Goal: Information Seeking & Learning: Learn about a topic

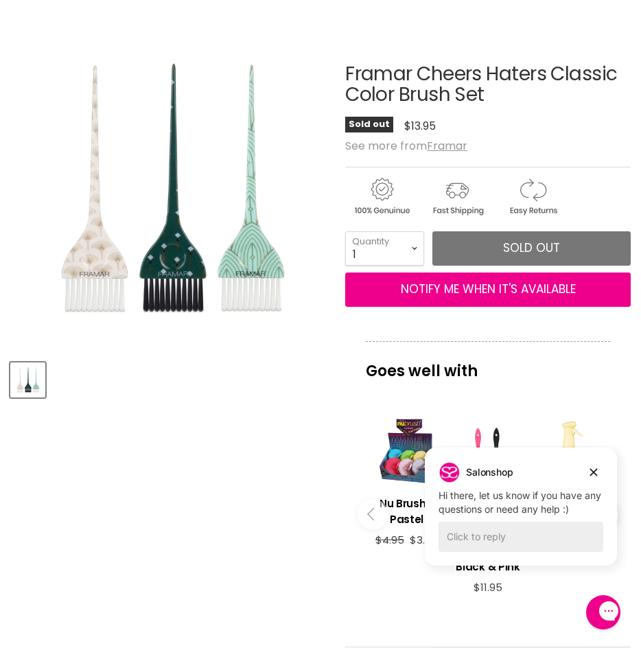
scroll to position [275, 0]
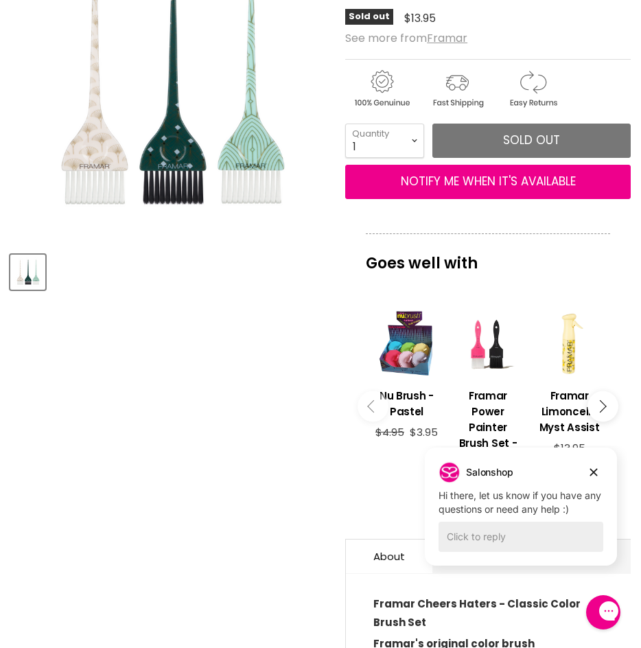
click at [48, 275] on div "Product thumbnails" at bounding box center [170, 270] width 324 height 39
click at [189, 282] on div "Product thumbnails" at bounding box center [170, 270] width 324 height 39
click at [589, 472] on icon "Dismiss campaign" at bounding box center [594, 472] width 14 height 16
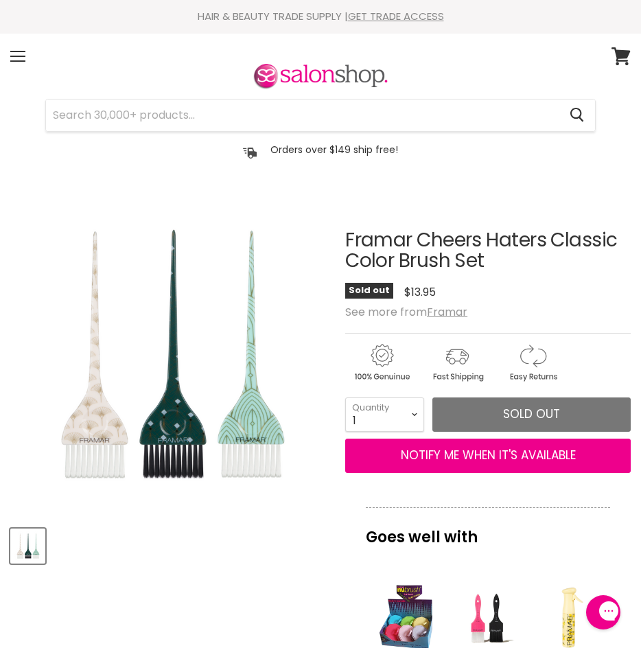
scroll to position [0, 0]
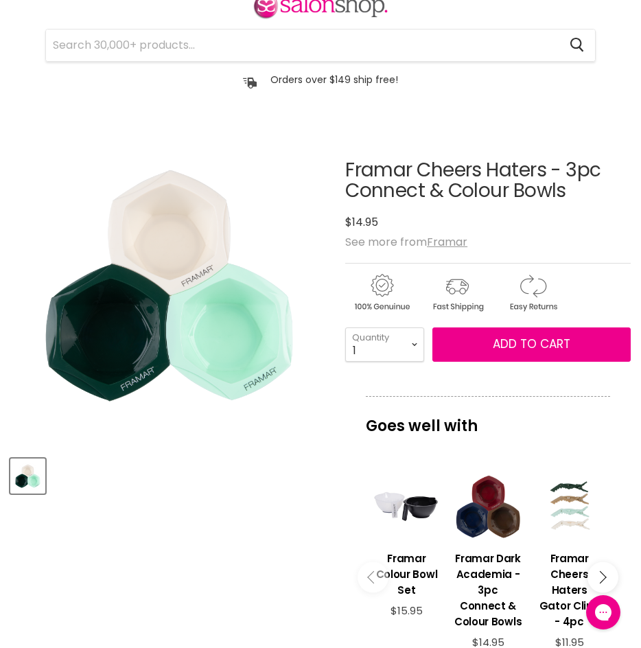
scroll to position [69, 0]
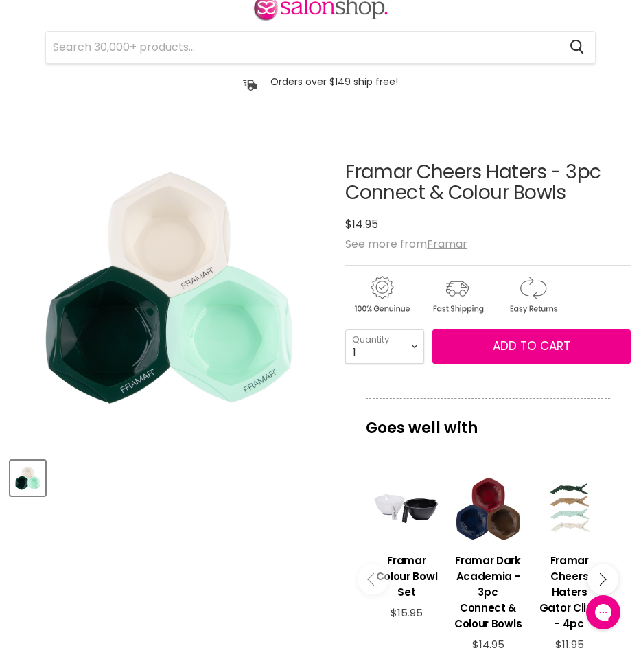
drag, startPoint x: 29, startPoint y: 423, endPoint x: 128, endPoint y: 521, distance: 139.8
click at [29, 423] on img "Framar Cheers Haters - 3pc Connect & Colour Bowls image. Click or Scroll to Zoo…" at bounding box center [170, 287] width 320 height 320
drag, startPoint x: 239, startPoint y: 495, endPoint x: 216, endPoint y: 496, distance: 22.7
click at [230, 496] on div "Product thumbnails" at bounding box center [170, 476] width 324 height 39
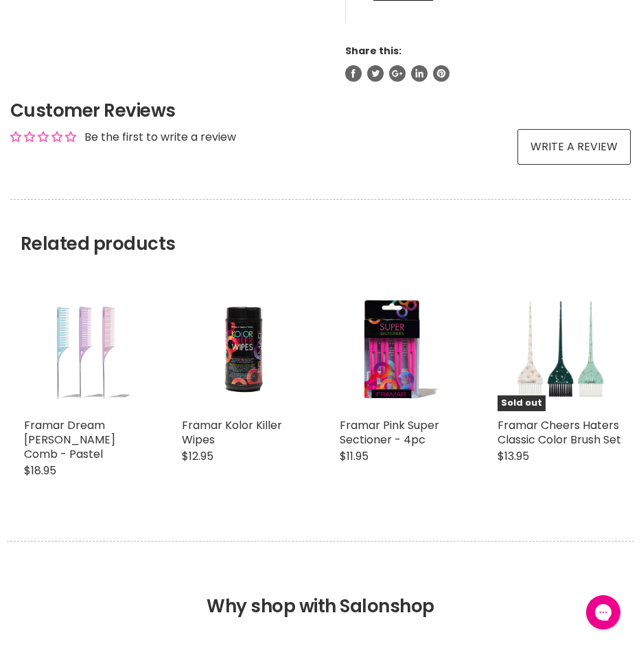
scroll to position [961, 0]
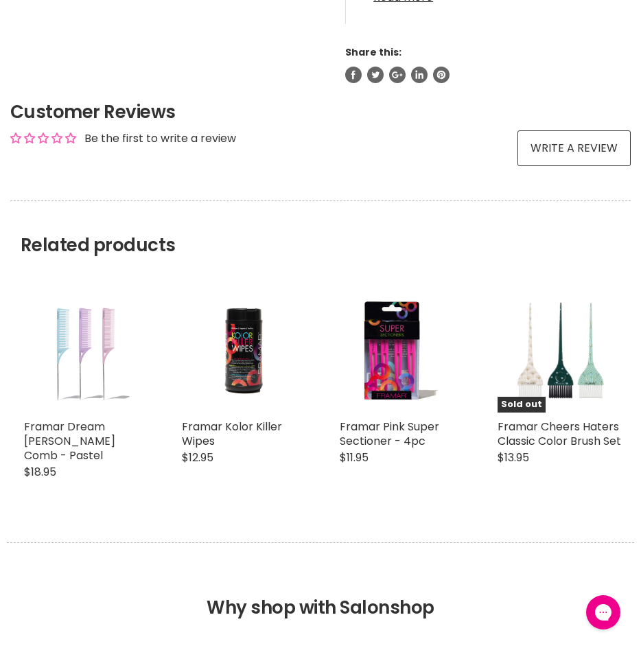
click at [288, 119] on h2 "Customer Reviews" at bounding box center [320, 112] width 621 height 25
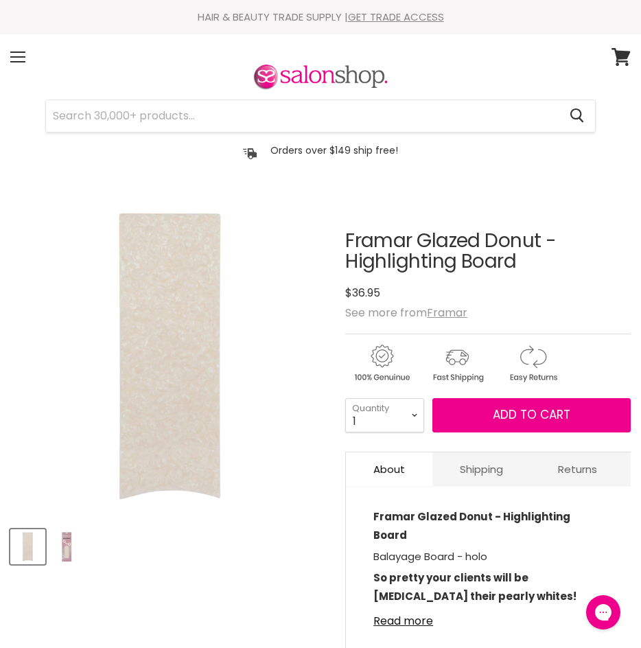
click at [76, 538] on img "Product thumbnails" at bounding box center [67, 547] width 32 height 32
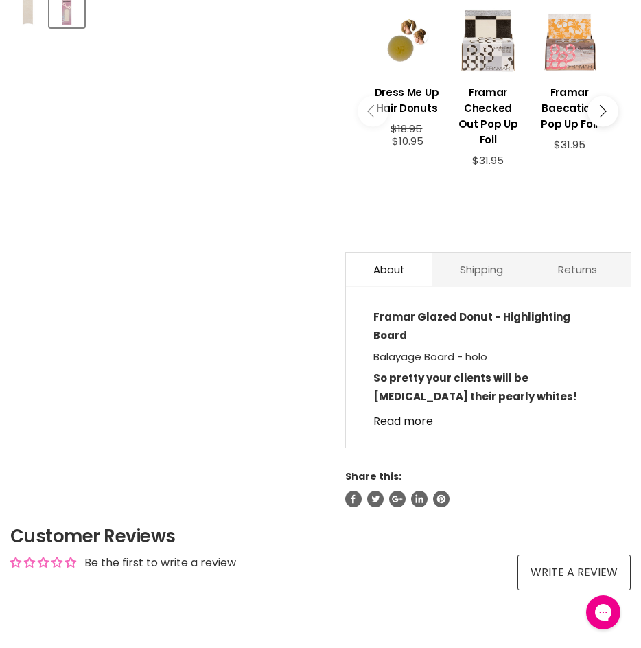
scroll to position [530, 0]
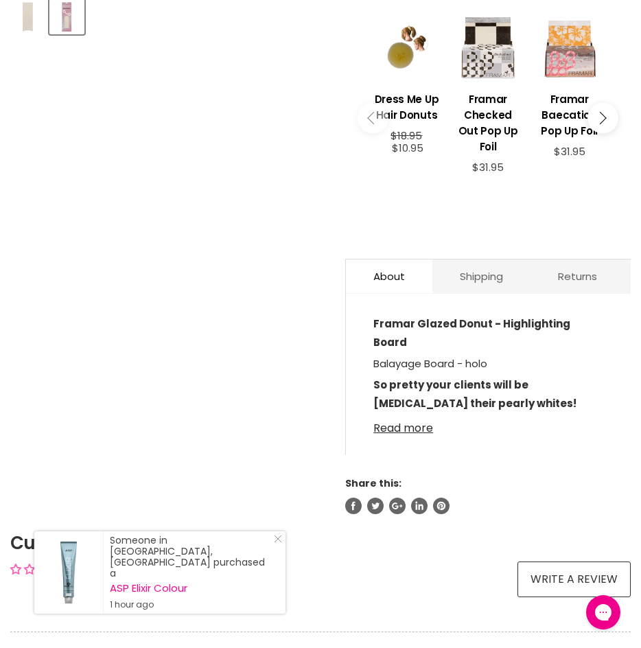
click at [388, 414] on link "Read more" at bounding box center [489, 424] width 230 height 21
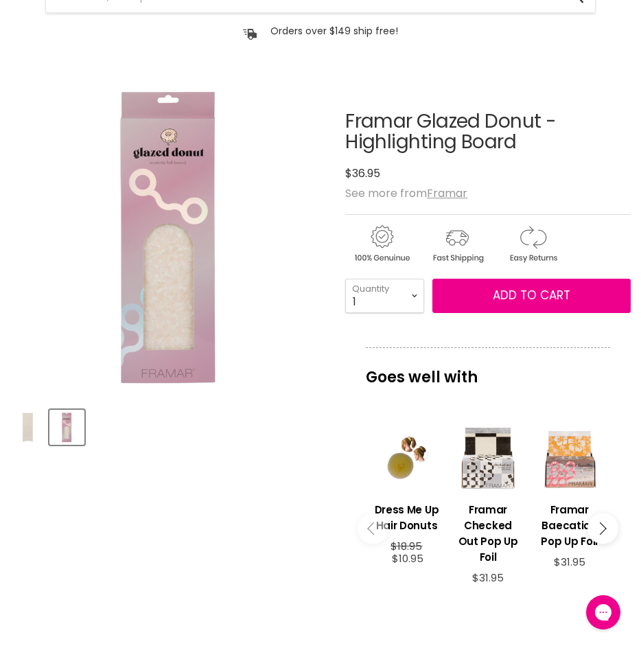
scroll to position [118, 0]
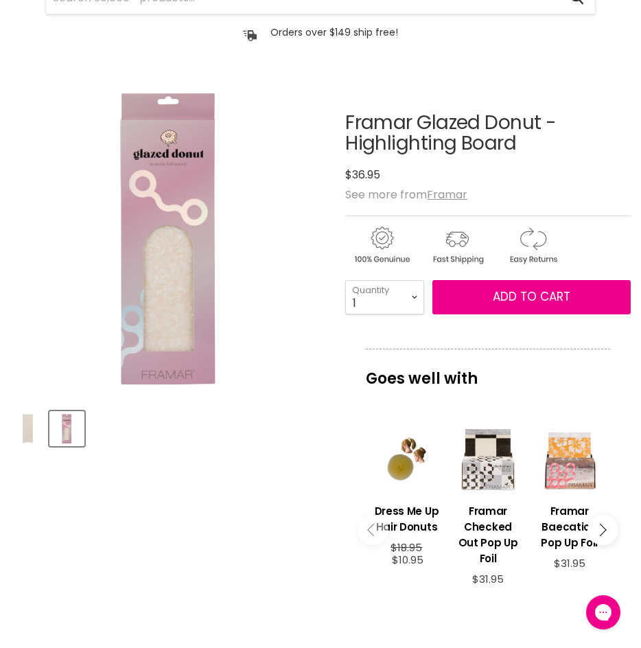
click at [25, 429] on img "Product thumbnails" at bounding box center [28, 429] width 32 height 32
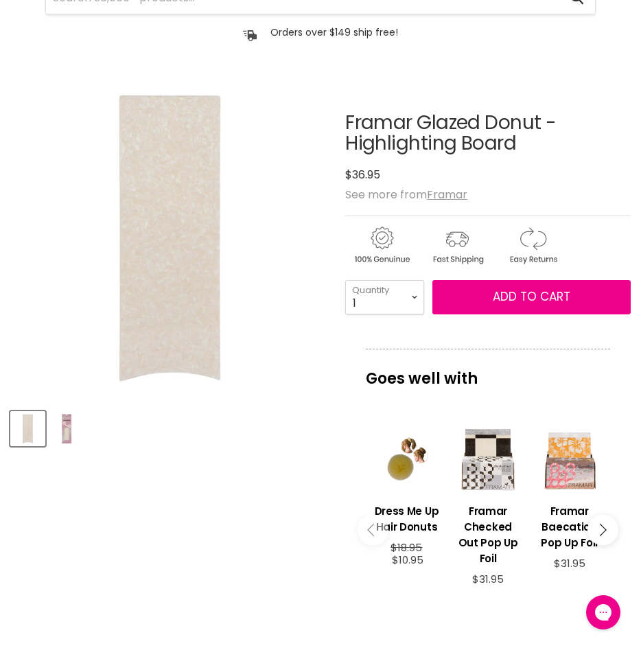
drag, startPoint x: 215, startPoint y: 590, endPoint x: 303, endPoint y: 413, distance: 198.4
drag, startPoint x: 273, startPoint y: 496, endPoint x: 295, endPoint y: 489, distance: 23.7
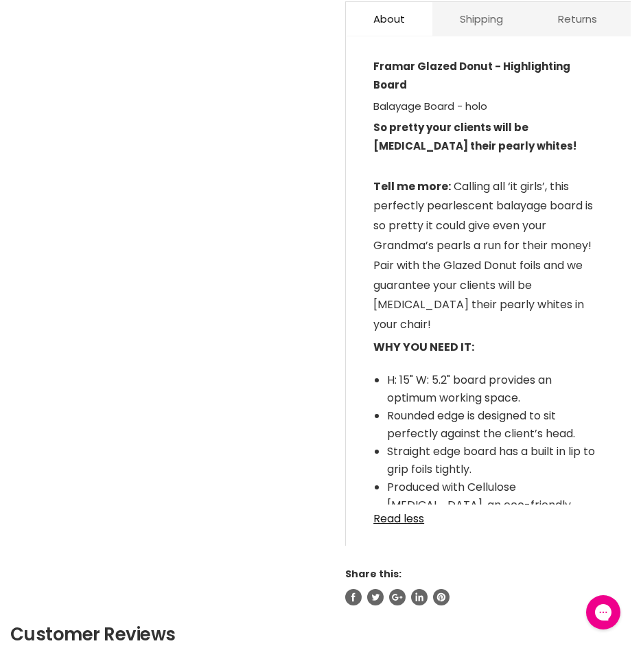
scroll to position [805, 0]
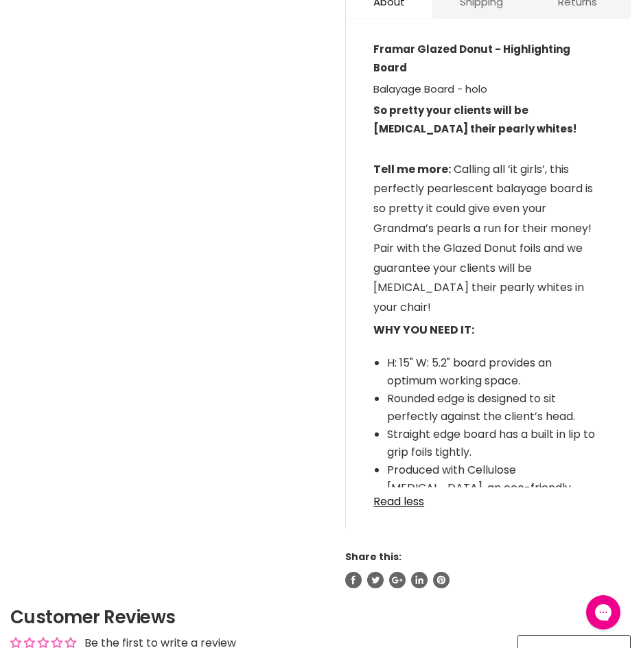
drag, startPoint x: 106, startPoint y: 360, endPoint x: 57, endPoint y: 342, distance: 51.9
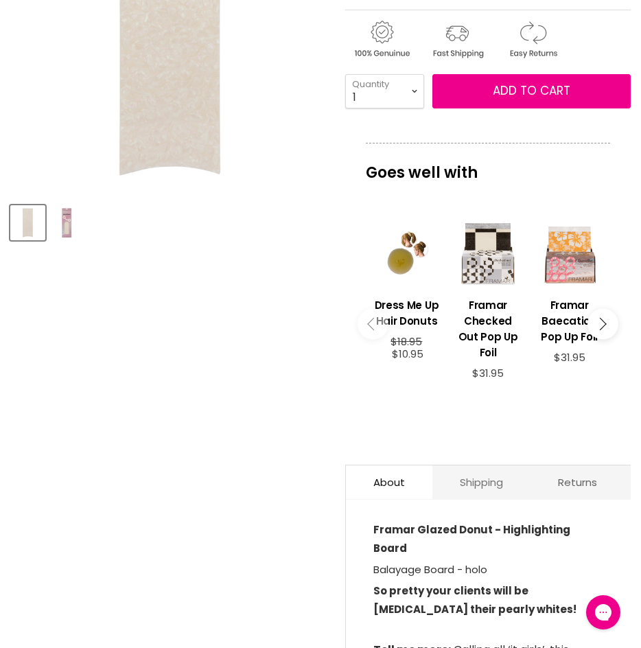
scroll to position [0, 0]
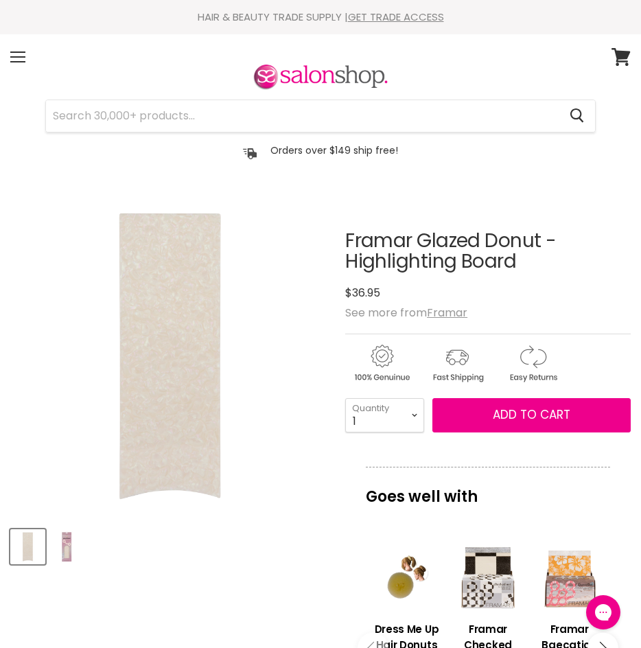
click at [256, 244] on img "Framar Glazed Donut - Highlighting Board image. Click or Scroll to Zoom." at bounding box center [170, 356] width 320 height 320
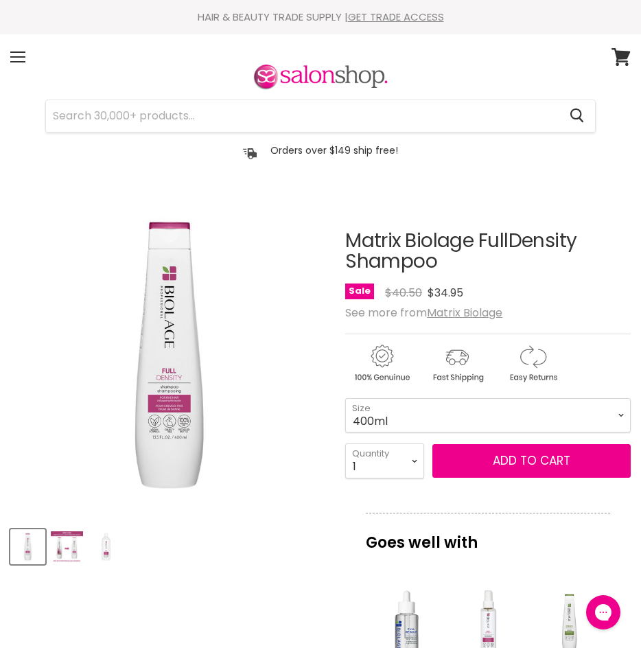
click at [77, 544] on img "Product thumbnails" at bounding box center [67, 547] width 32 height 32
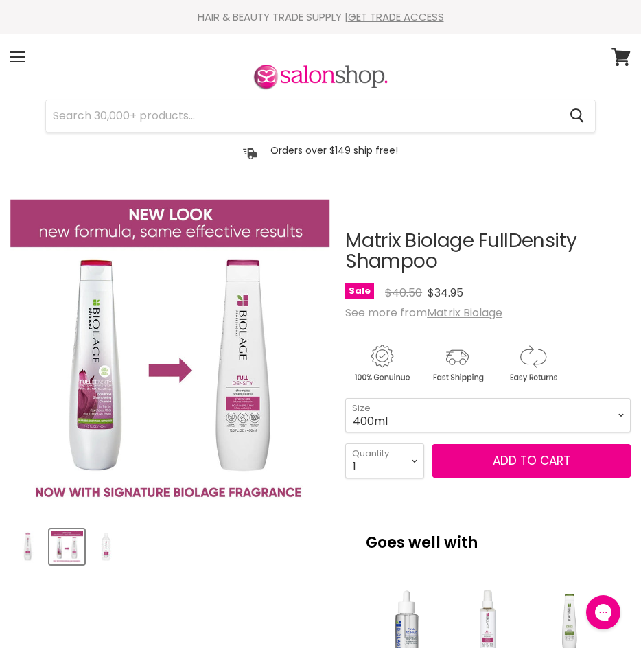
click at [218, 571] on article "Click or scroll to zoom Tap or pinch to zoom Click or scroll to zoom" at bounding box center [320, 649] width 621 height 906
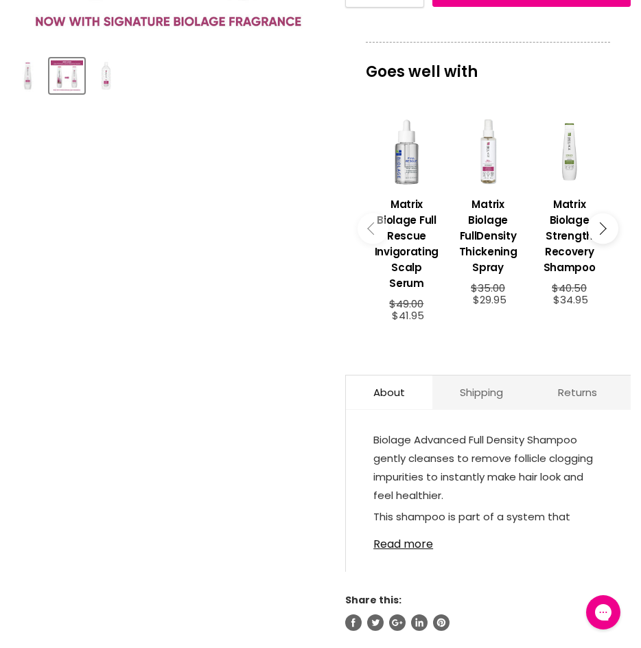
scroll to position [481, 0]
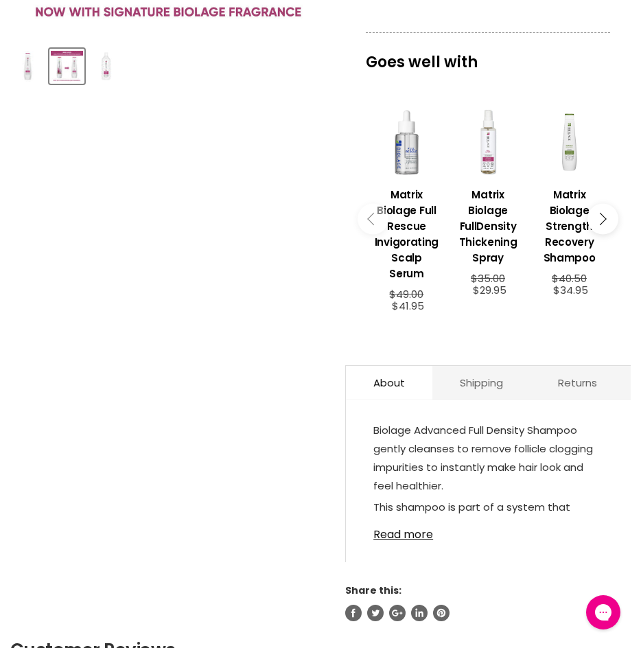
click at [297, 474] on article "Click or scroll to zoom Tap or pinch to zoom Click or scroll to zoom" at bounding box center [320, 169] width 621 height 906
